Goal: Check status: Check status

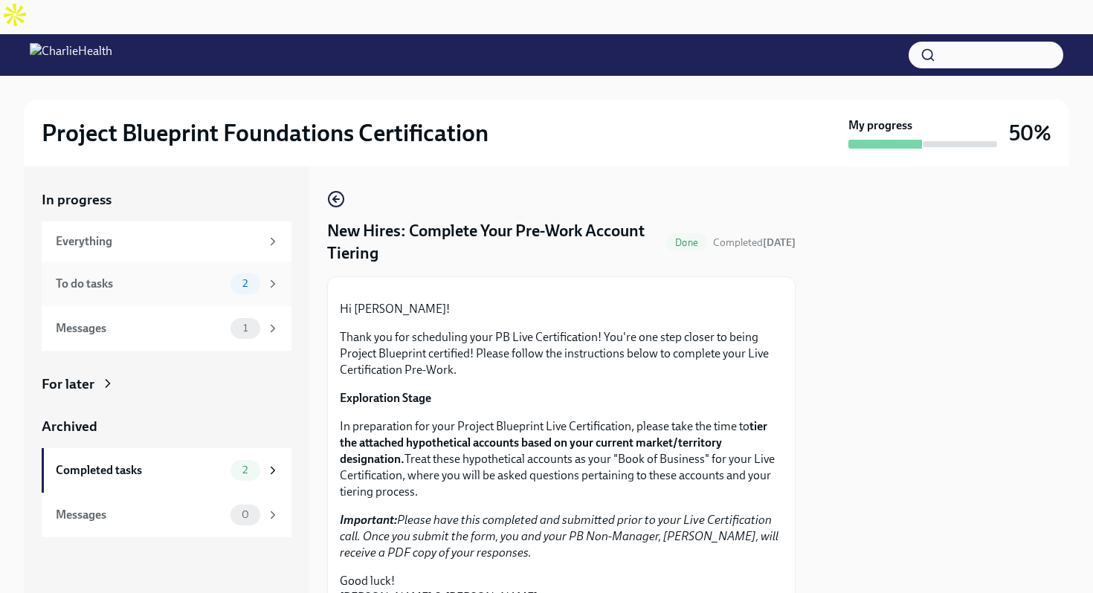
click at [199, 276] on div "To do tasks" at bounding box center [140, 284] width 169 height 16
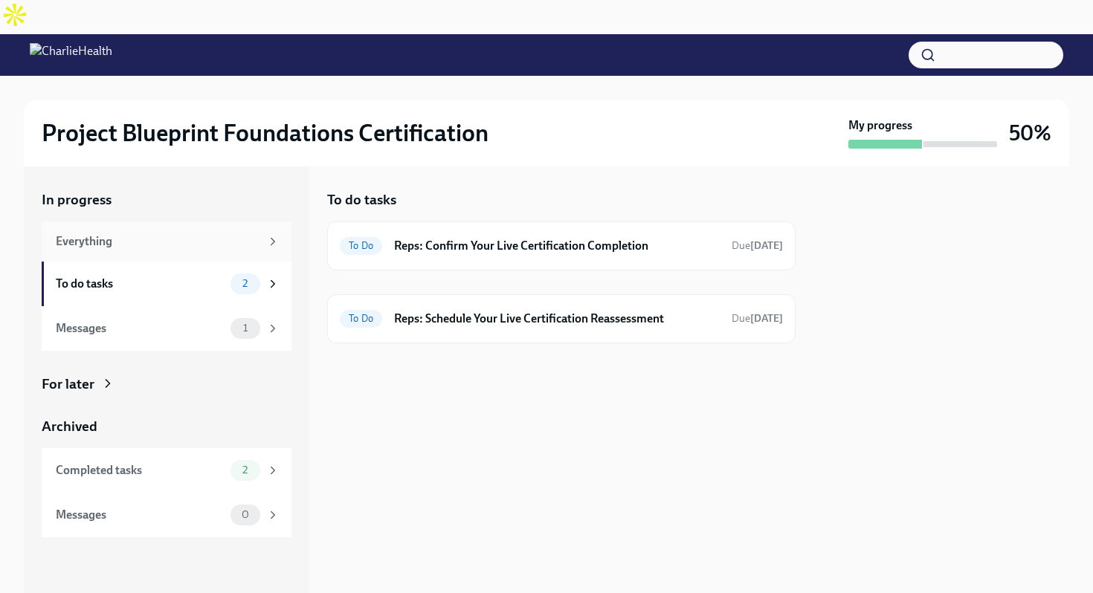
click at [184, 233] on div "Everything" at bounding box center [158, 241] width 204 height 16
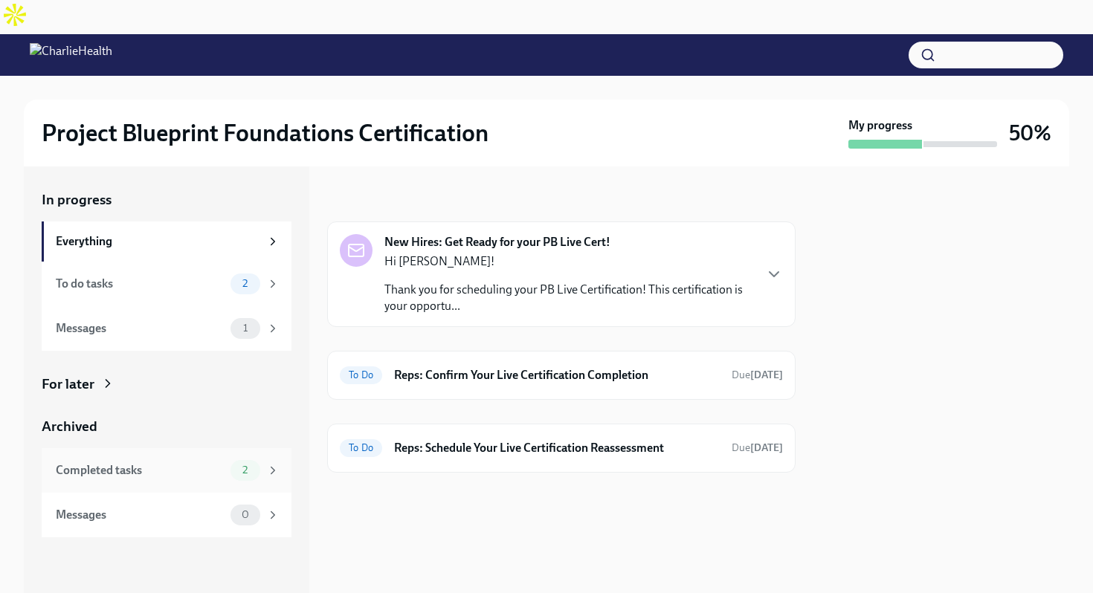
click at [188, 462] on div "Completed tasks" at bounding box center [140, 470] width 169 height 16
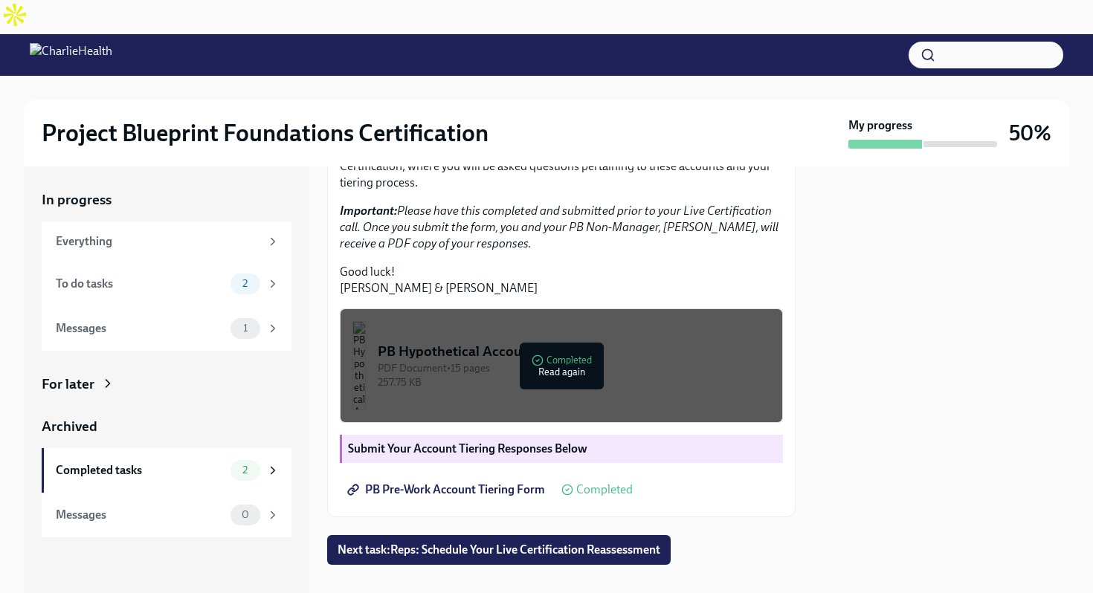
scroll to position [417, 0]
click at [572, 342] on div "PB Hypothetical Accounts" at bounding box center [574, 351] width 393 height 19
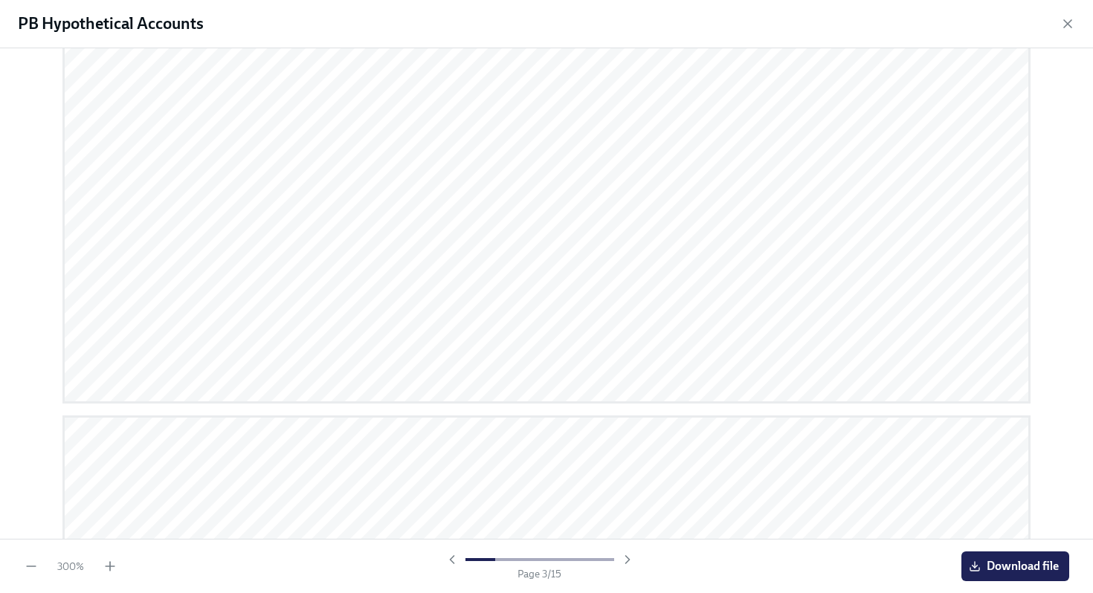
scroll to position [1632, 0]
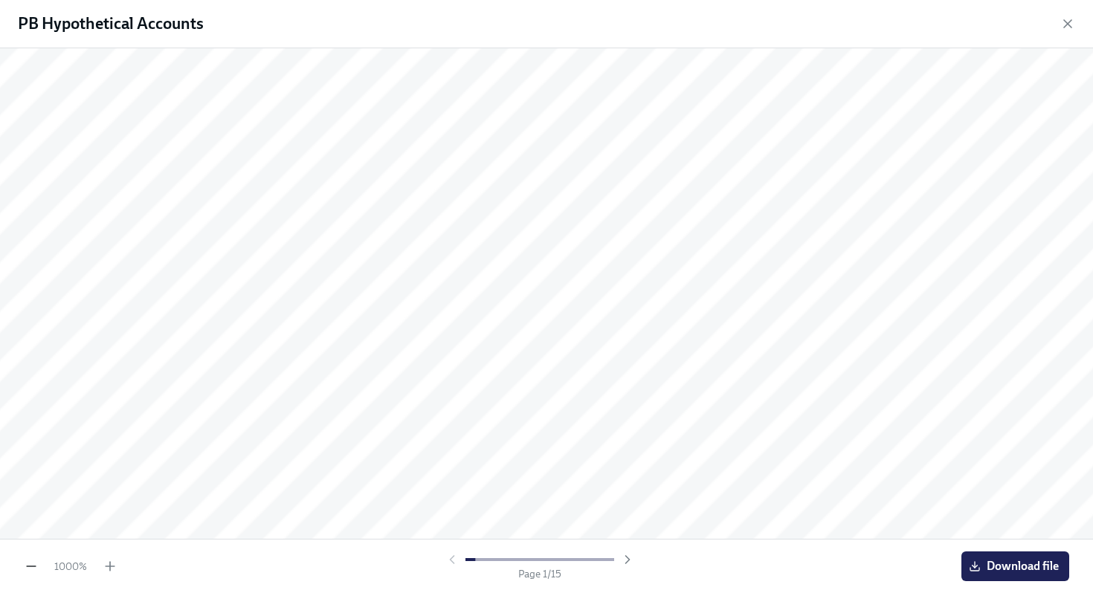
click at [28, 567] on icon "button" at bounding box center [31, 566] width 15 height 15
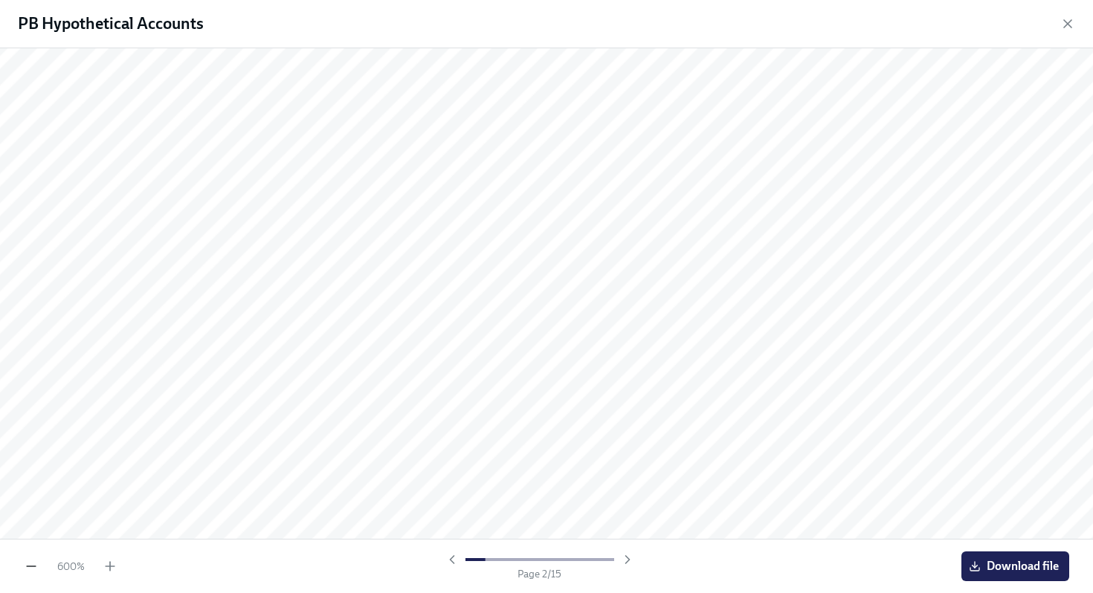
click at [28, 567] on icon "button" at bounding box center [31, 566] width 15 height 15
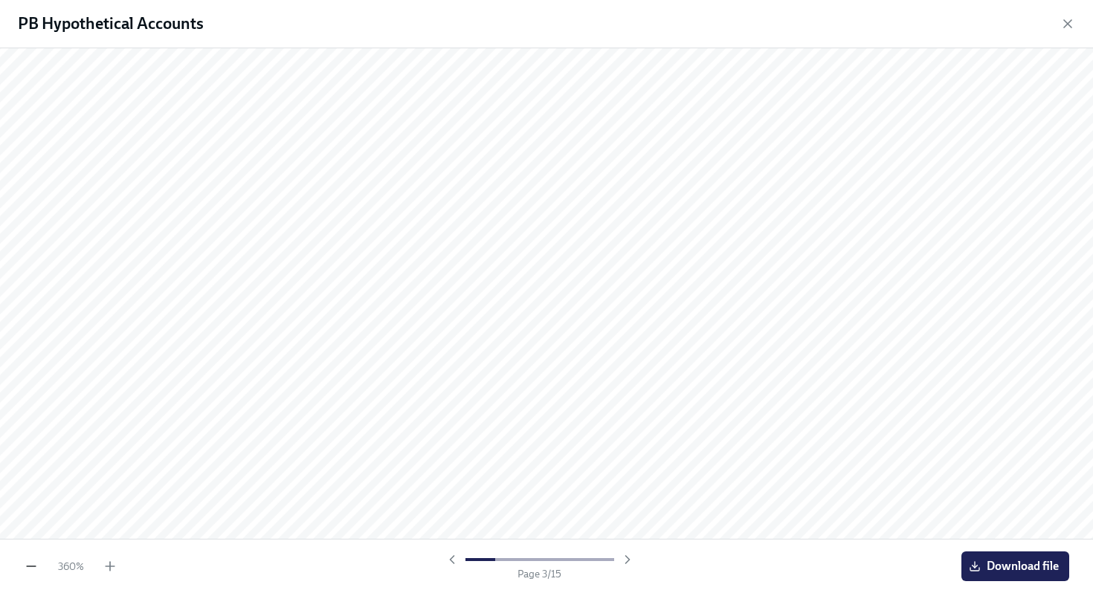
click at [28, 567] on icon "button" at bounding box center [31, 566] width 15 height 15
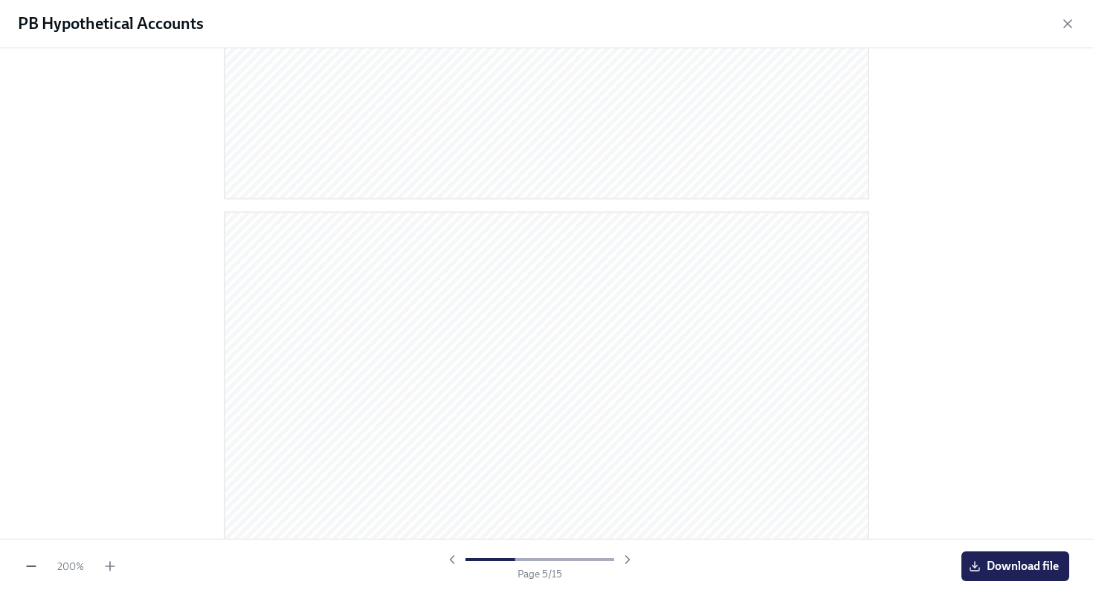
click at [30, 567] on icon "button" at bounding box center [31, 566] width 15 height 15
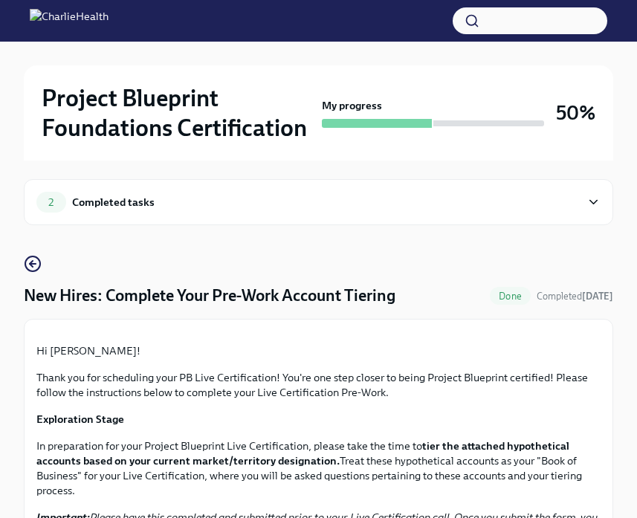
scroll to position [51, 0]
